Goal: Information Seeking & Learning: Learn about a topic

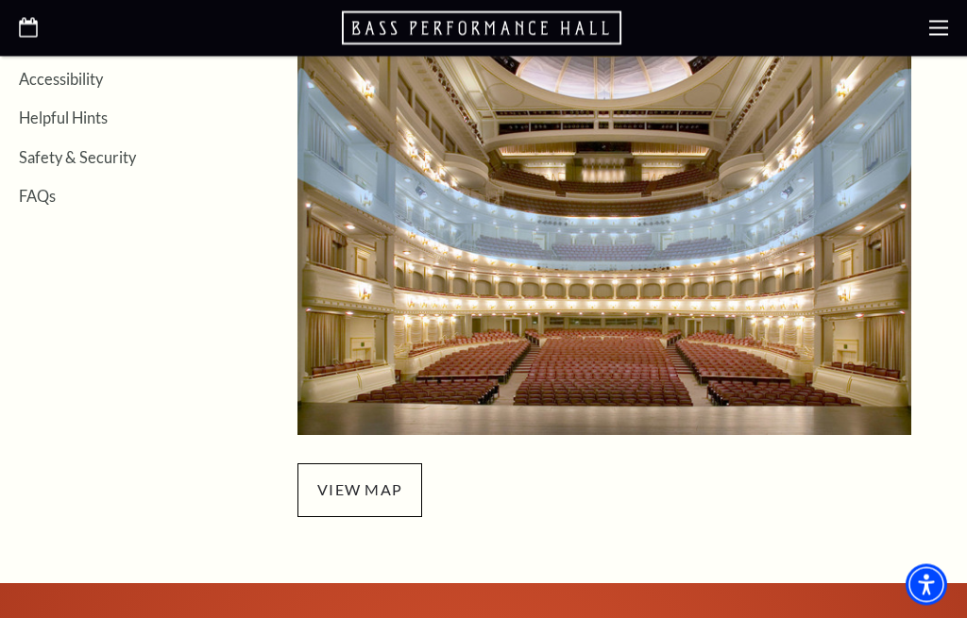
scroll to position [594, 0]
click at [337, 481] on span "view map" at bounding box center [359, 489] width 125 height 53
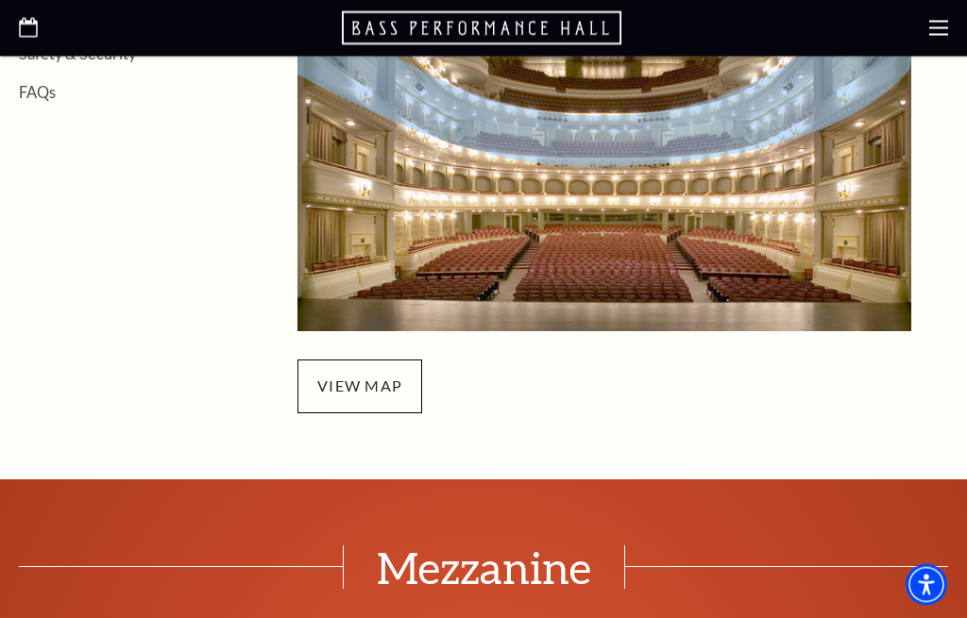
scroll to position [698, 0]
click at [367, 400] on span "view map" at bounding box center [359, 386] width 125 height 53
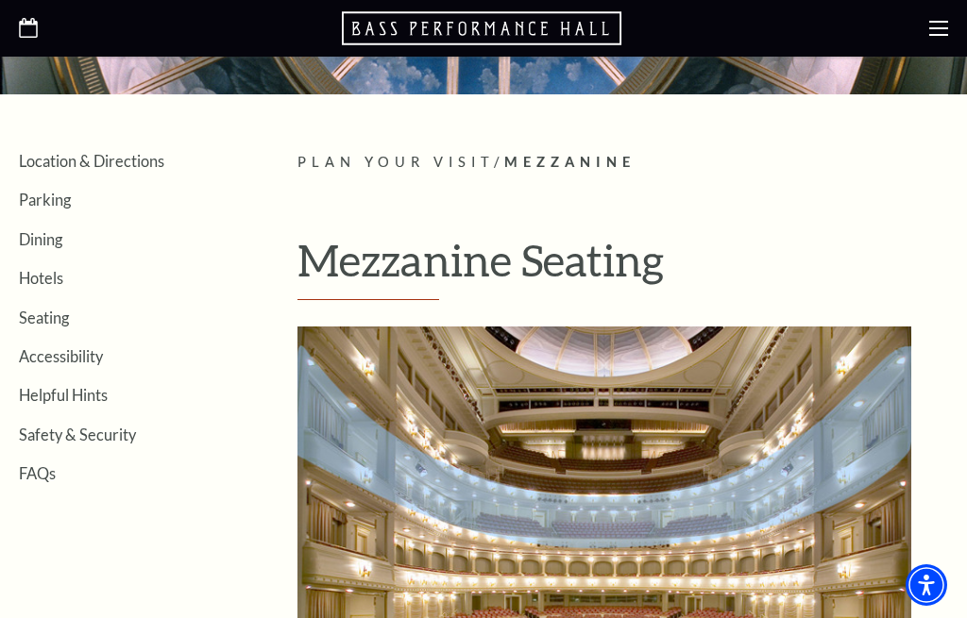
scroll to position [379, 0]
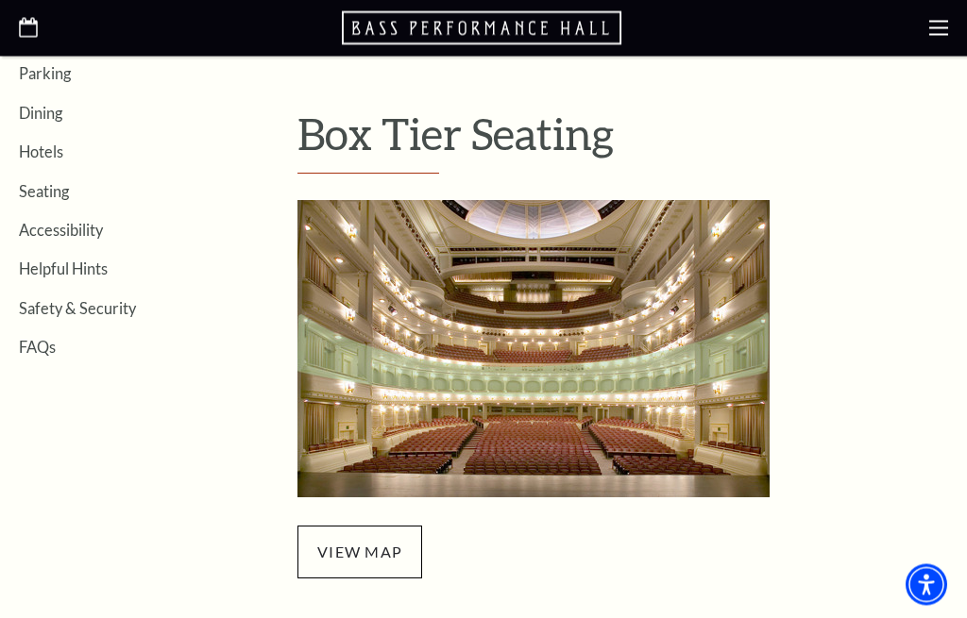
scroll to position [449, 0]
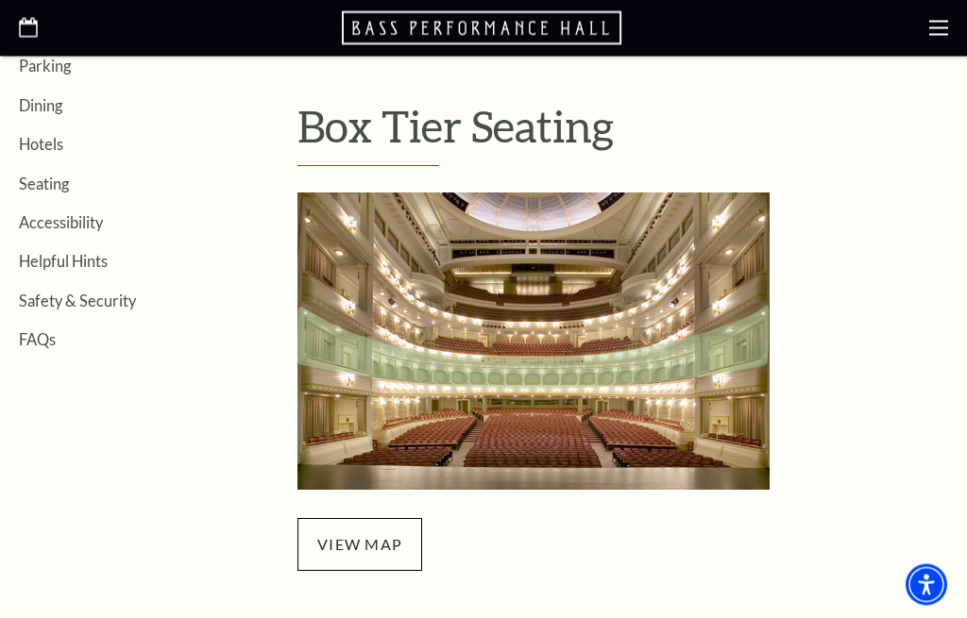
click at [370, 547] on span "view map" at bounding box center [359, 545] width 125 height 53
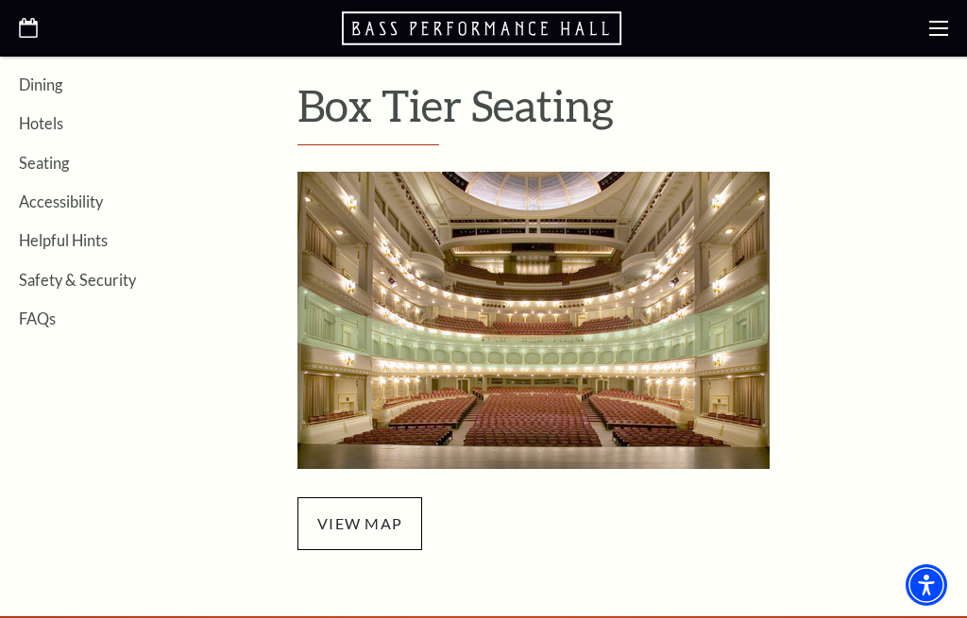
scroll to position [470, 0]
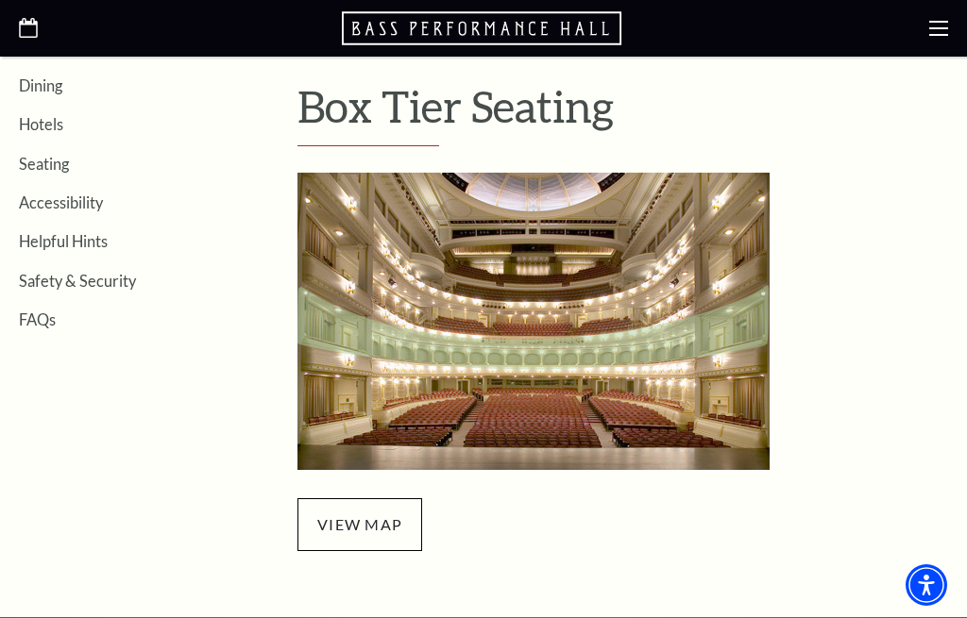
click at [366, 532] on span "view map" at bounding box center [359, 524] width 125 height 53
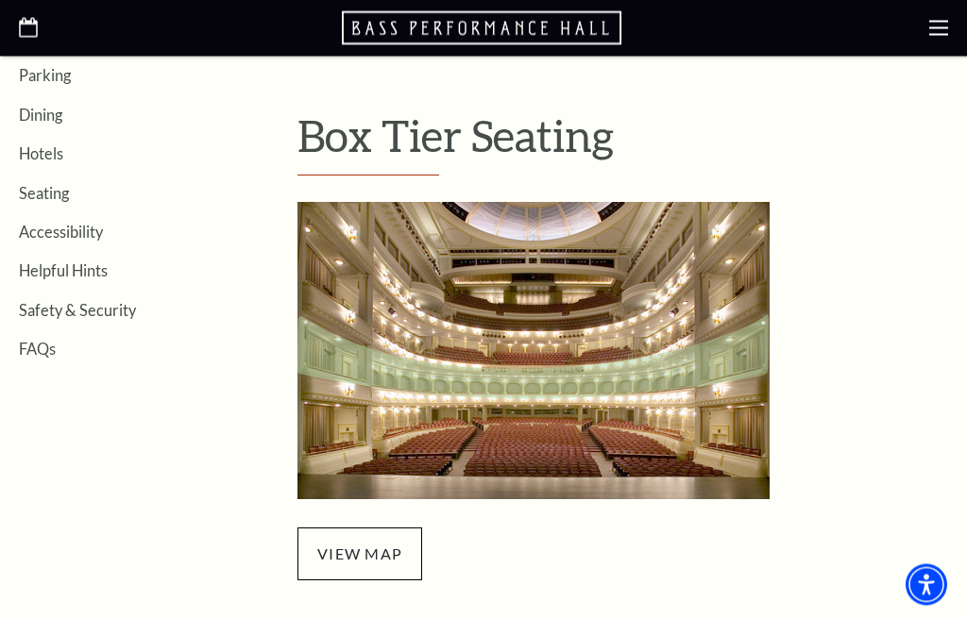
scroll to position [434, 0]
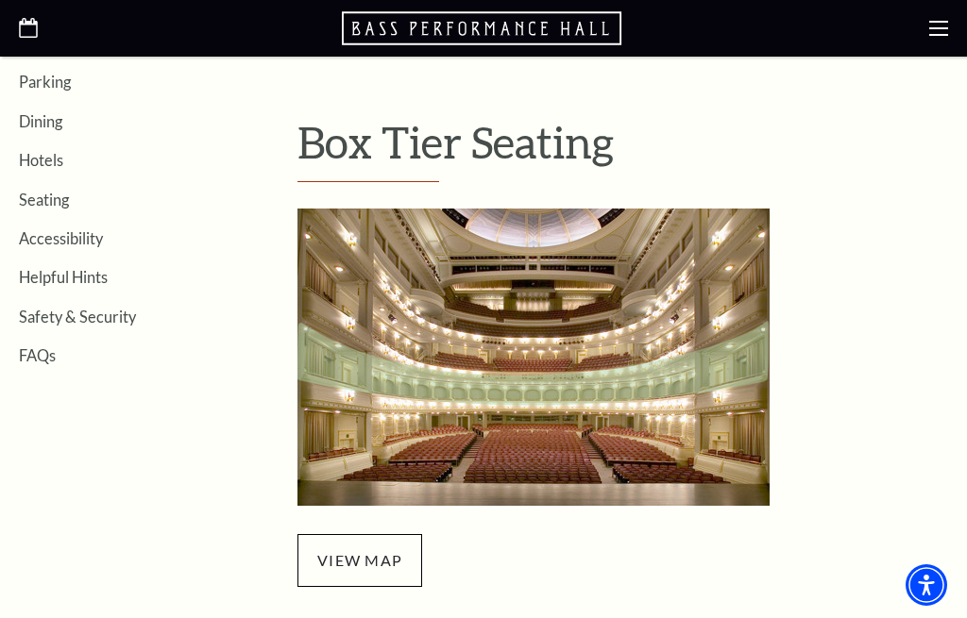
click at [49, 204] on link "Seating" at bounding box center [44, 200] width 50 height 18
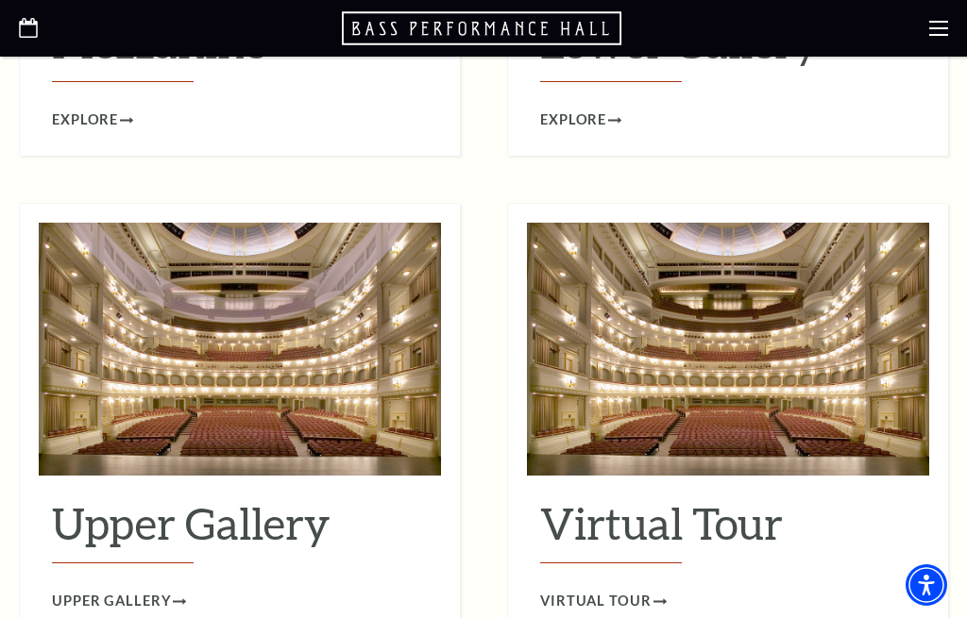
scroll to position [2500, 0]
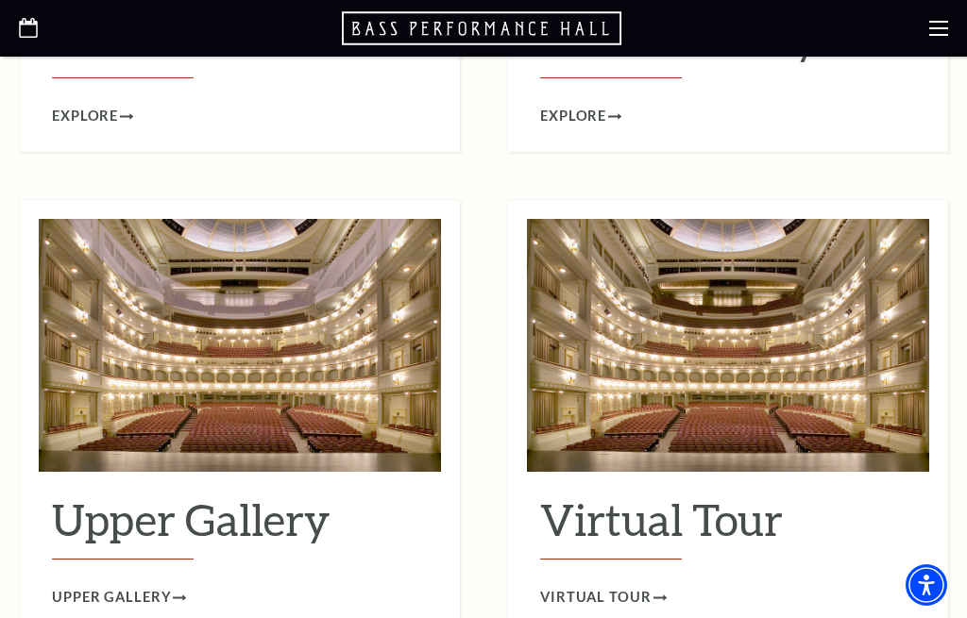
click at [653, 595] on use at bounding box center [659, 598] width 13 height 6
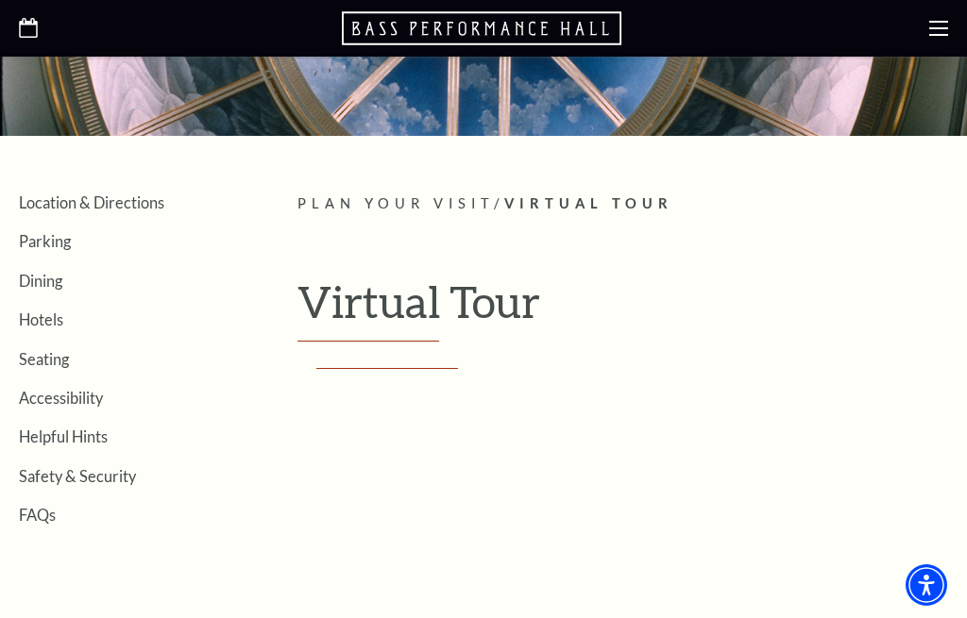
scroll to position [125, 0]
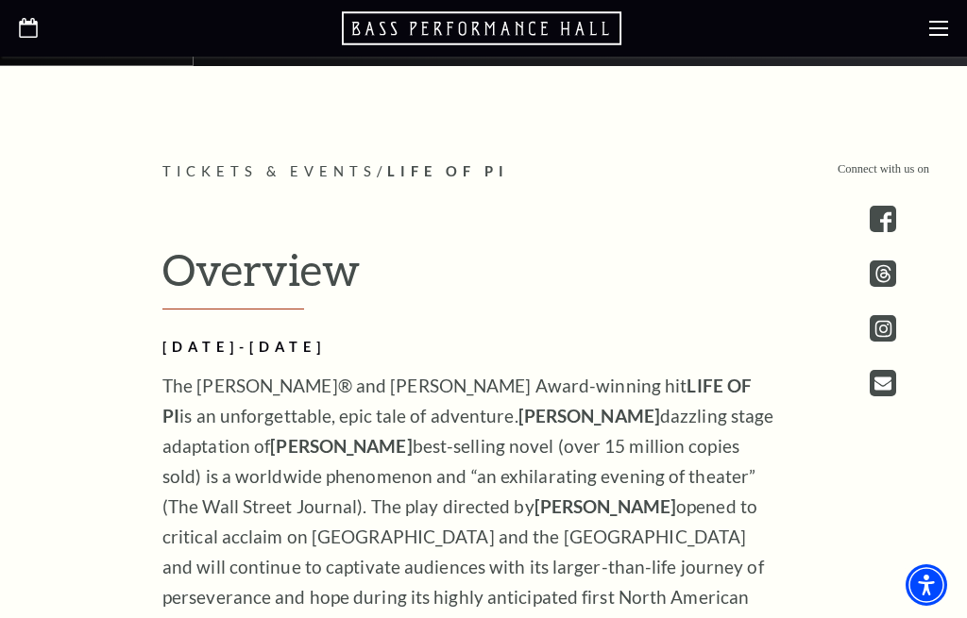
click at [605, 2] on div at bounding box center [483, 28] width 967 height 57
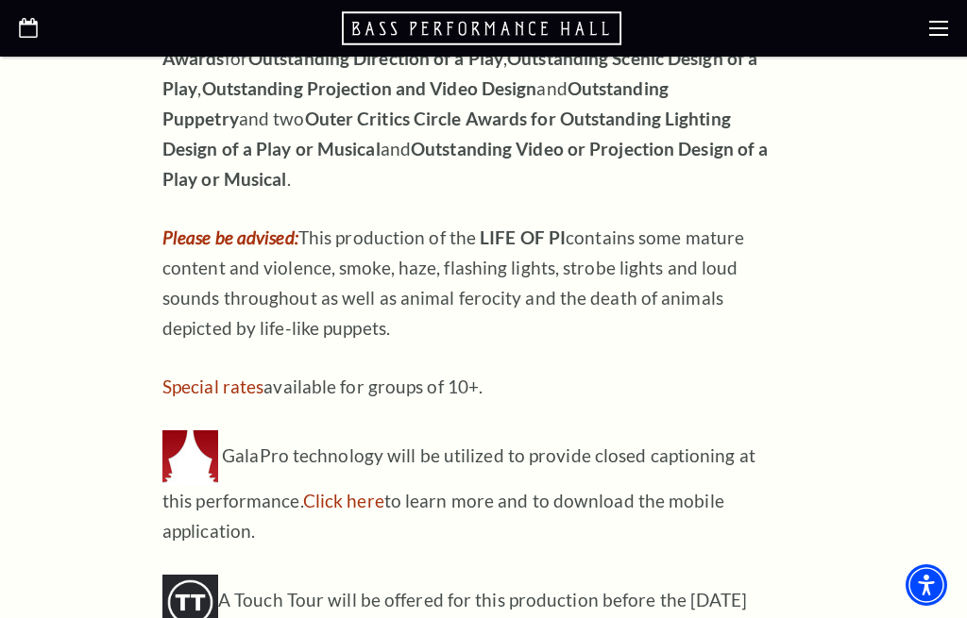
scroll to position [2092, 0]
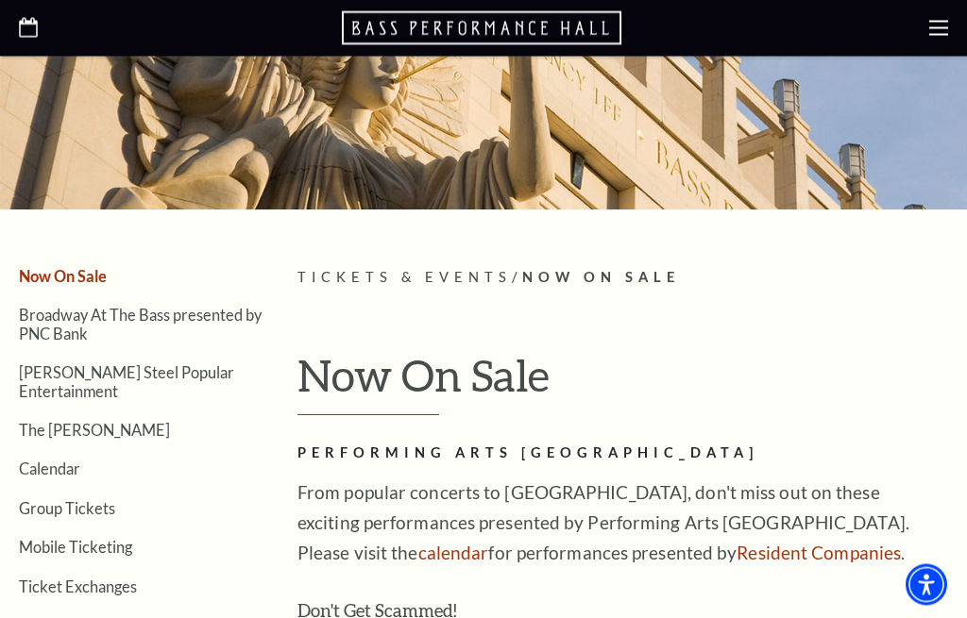
scroll to position [194, 0]
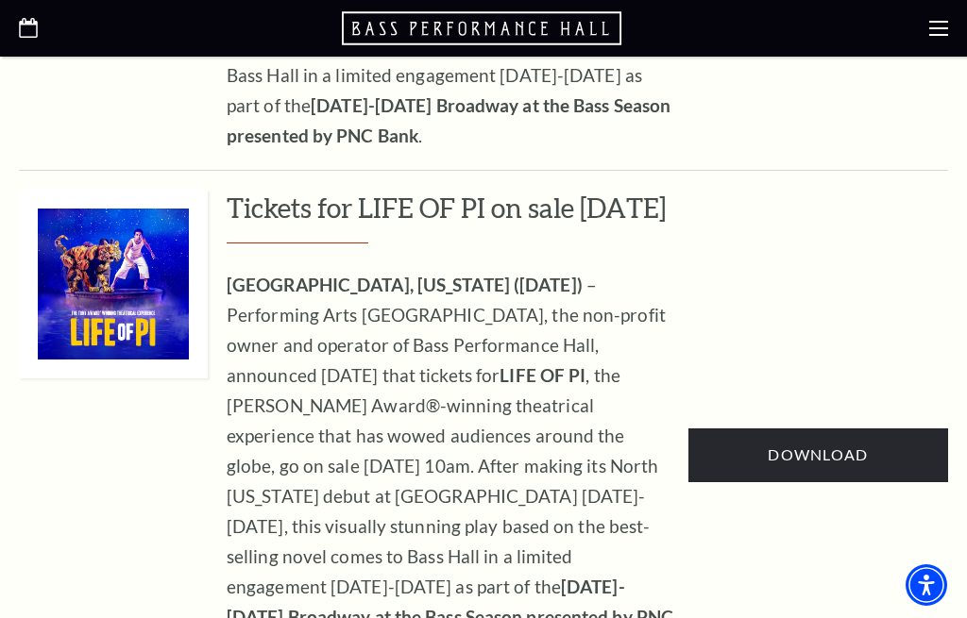
scroll to position [1333, 0]
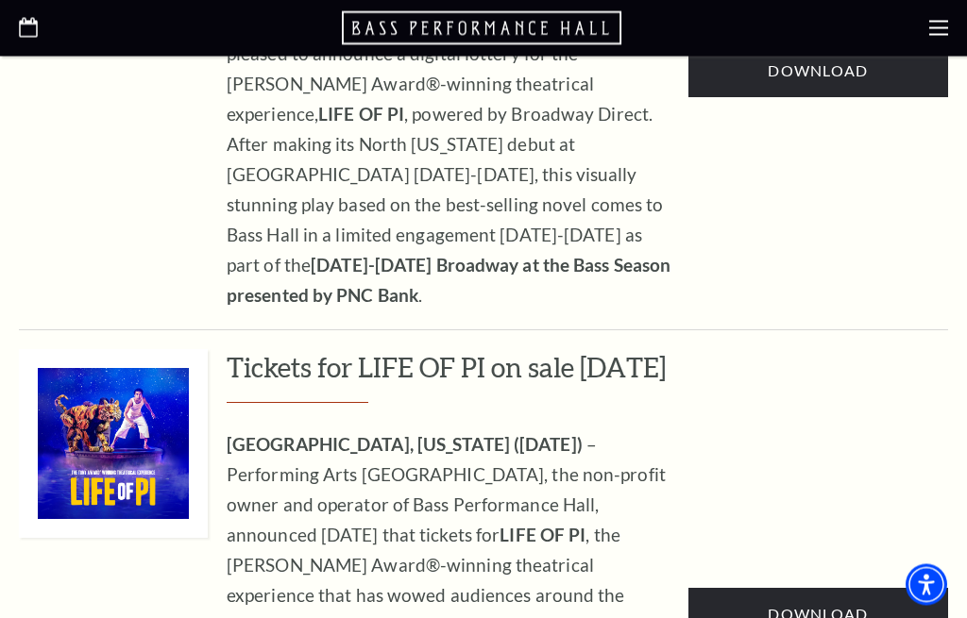
click at [380, 350] on h3 "Tickets for LIFE OF PI on sale [DATE]" at bounding box center [450, 377] width 447 height 54
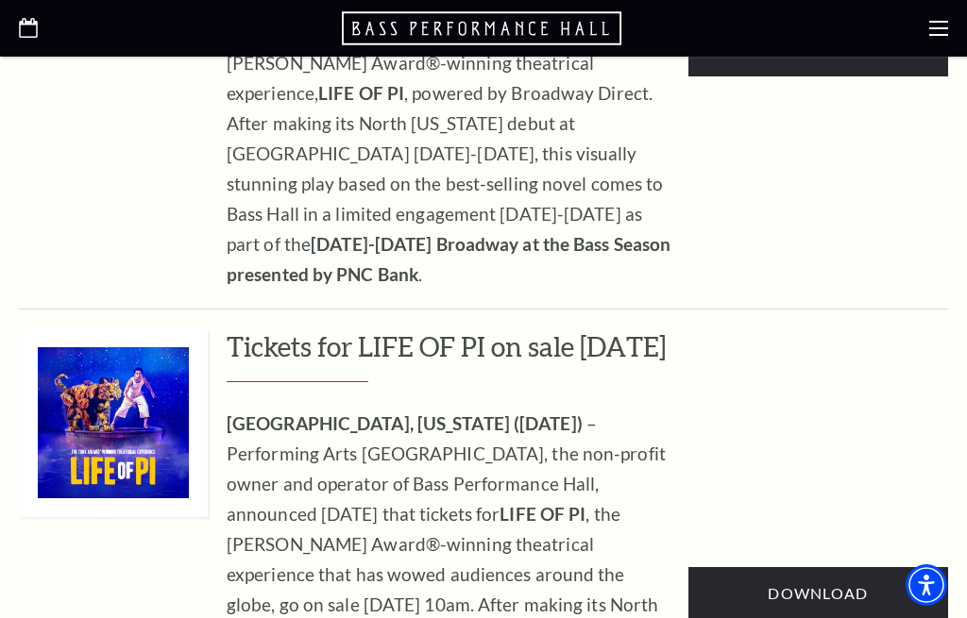
scroll to position [1114, 0]
